Goal: Check status: Check status

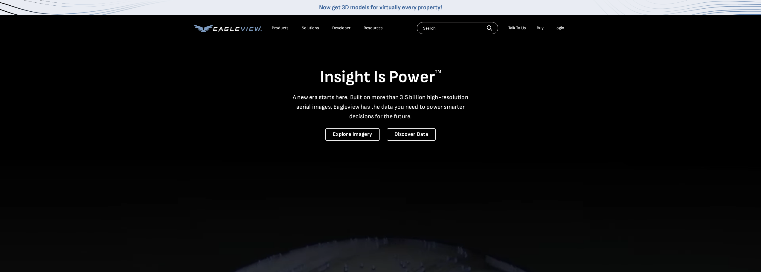
click at [558, 29] on div "Login" at bounding box center [560, 27] width 10 height 5
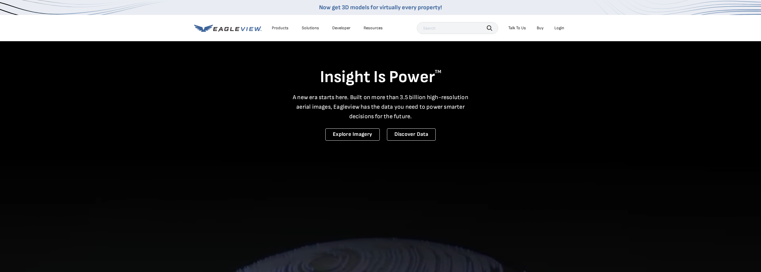
click at [558, 29] on div "Login" at bounding box center [560, 27] width 10 height 5
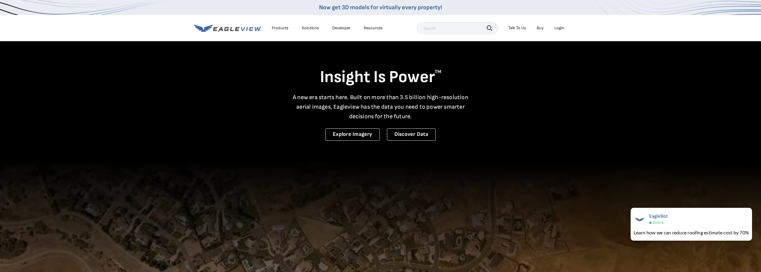
click at [590, 143] on video at bounding box center [380, 263] width 761 height 526
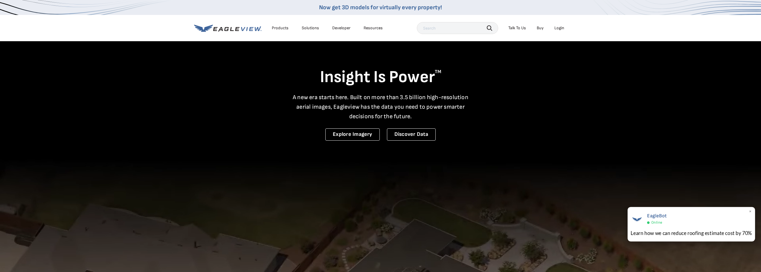
click at [750, 213] on span "×" at bounding box center [750, 212] width 3 height 6
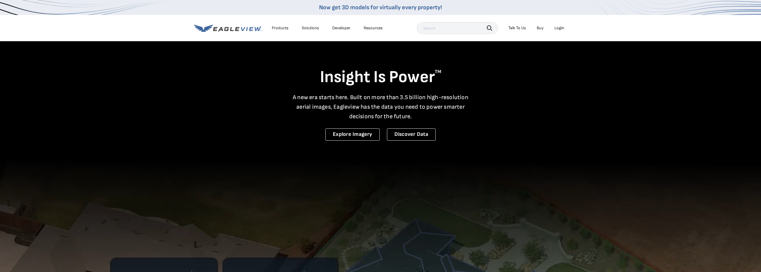
click at [696, 205] on video at bounding box center [380, 263] width 761 height 526
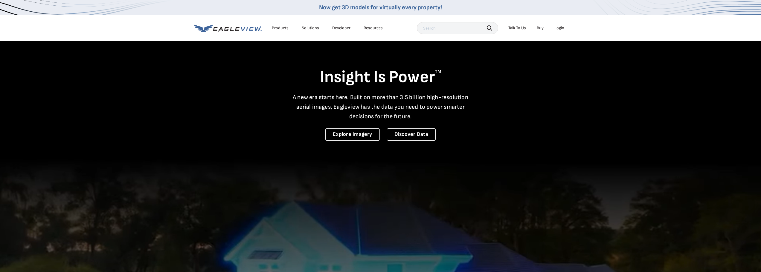
click at [560, 28] on div "Login" at bounding box center [560, 27] width 10 height 5
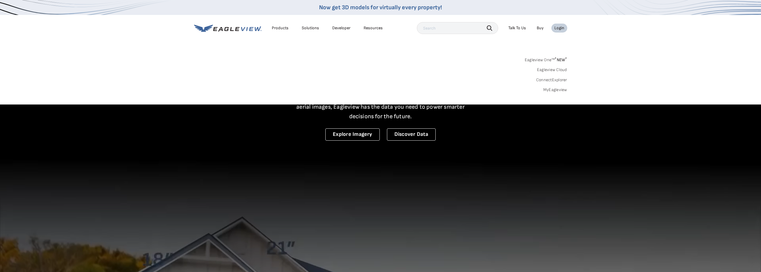
click at [561, 89] on link "MyEagleview" at bounding box center [556, 89] width 24 height 5
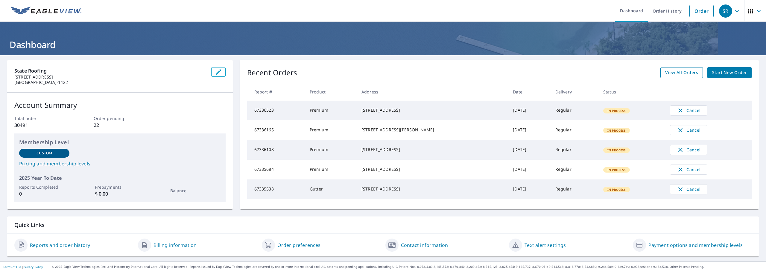
click at [684, 75] on span "View All Orders" at bounding box center [681, 72] width 33 height 7
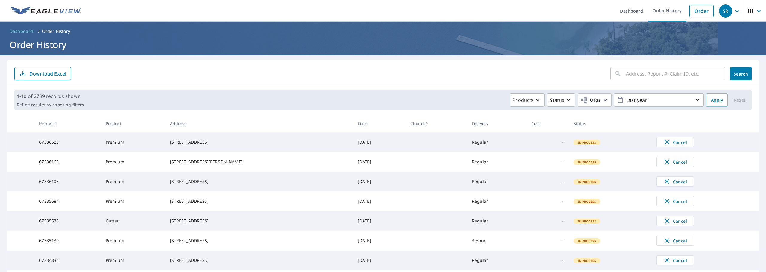
click at [637, 74] on input "text" at bounding box center [675, 74] width 99 height 17
paste input "[STREET_ADDRESS][PERSON_NAME]"
type input "[STREET_ADDRESS][PERSON_NAME]"
click button "Search" at bounding box center [741, 73] width 22 height 13
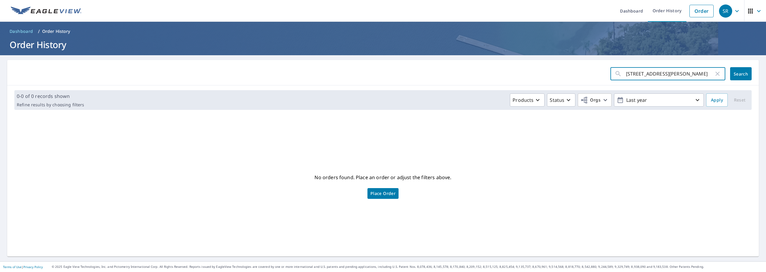
scroll to position [0, 11]
drag, startPoint x: 670, startPoint y: 74, endPoint x: 733, endPoint y: 76, distance: 63.4
click at [733, 76] on div "[STREET_ADDRESS][PERSON_NAME] ​ Search" at bounding box center [680, 73] width 141 height 13
type input "[STREET_ADDRESS][PERSON_NAME]"
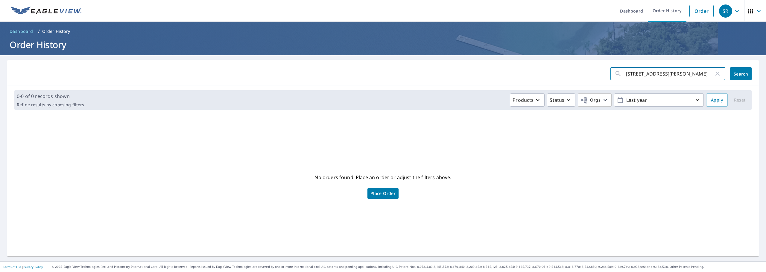
click button "Search" at bounding box center [741, 73] width 22 height 13
click at [537, 146] on div "No orders found. Place an order or adjust the filters above. Place Order" at bounding box center [383, 186] width 742 height 133
